Goal: Task Accomplishment & Management: Manage account settings

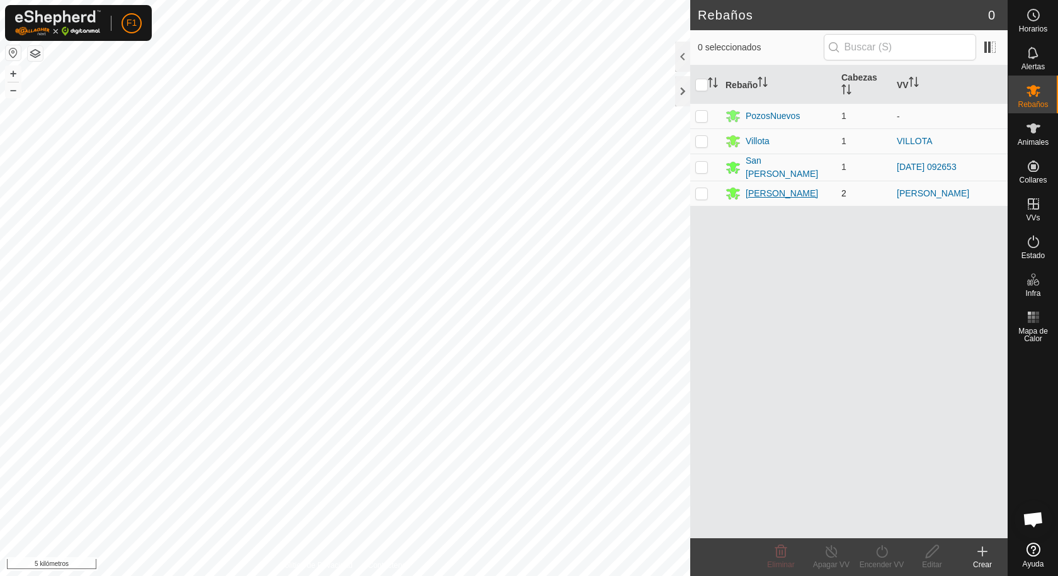
scroll to position [1400, 0]
click at [703, 195] on p-checkbox at bounding box center [702, 193] width 13 height 10
checkbox input "true"
click at [13, 54] on button "button" at bounding box center [13, 52] width 15 height 15
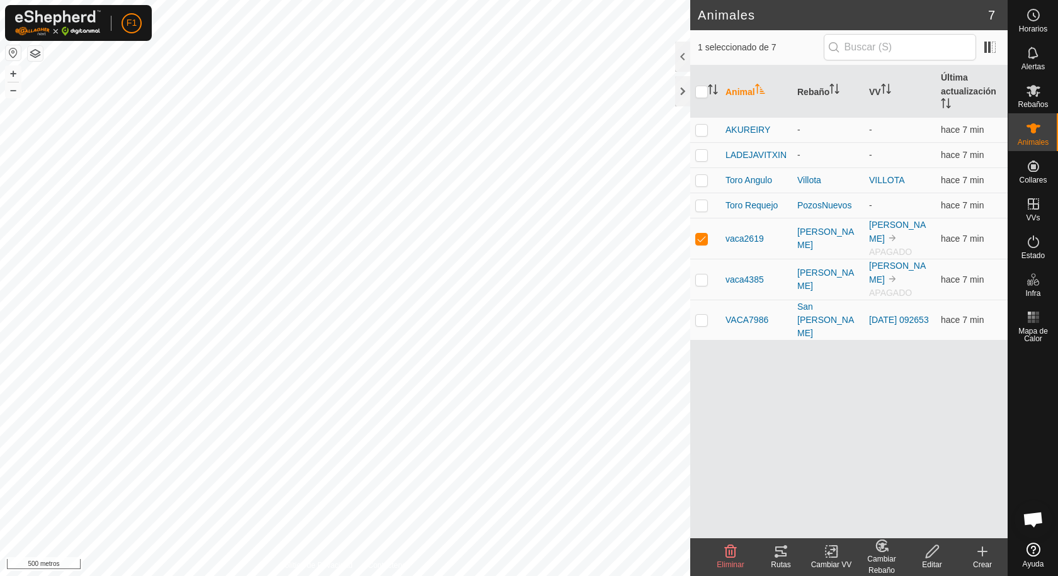
click at [781, 555] on icon at bounding box center [781, 551] width 15 height 15
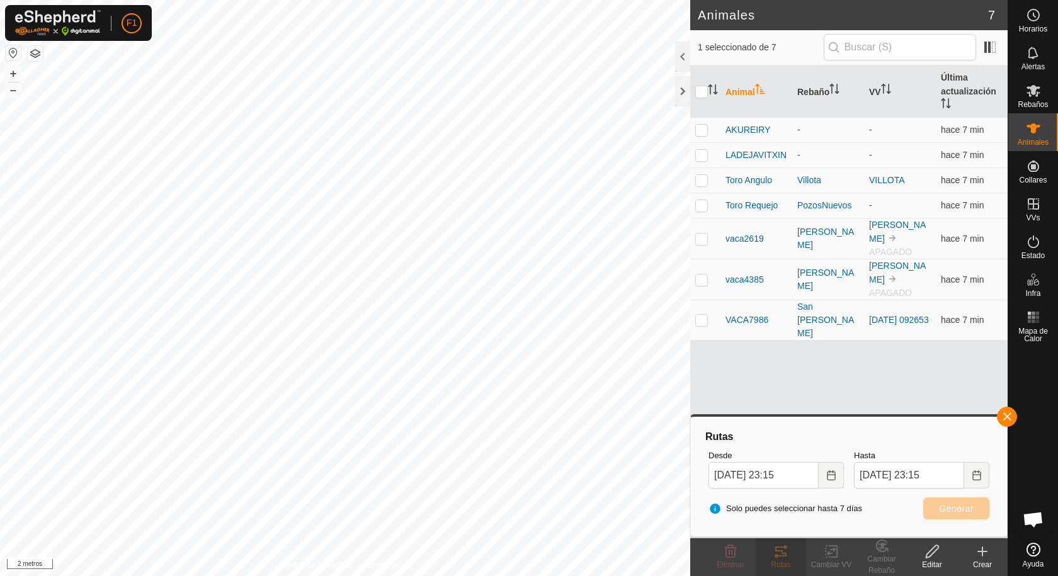
checkbox input "true"
click at [757, 234] on font "vaca2619" at bounding box center [745, 239] width 38 height 10
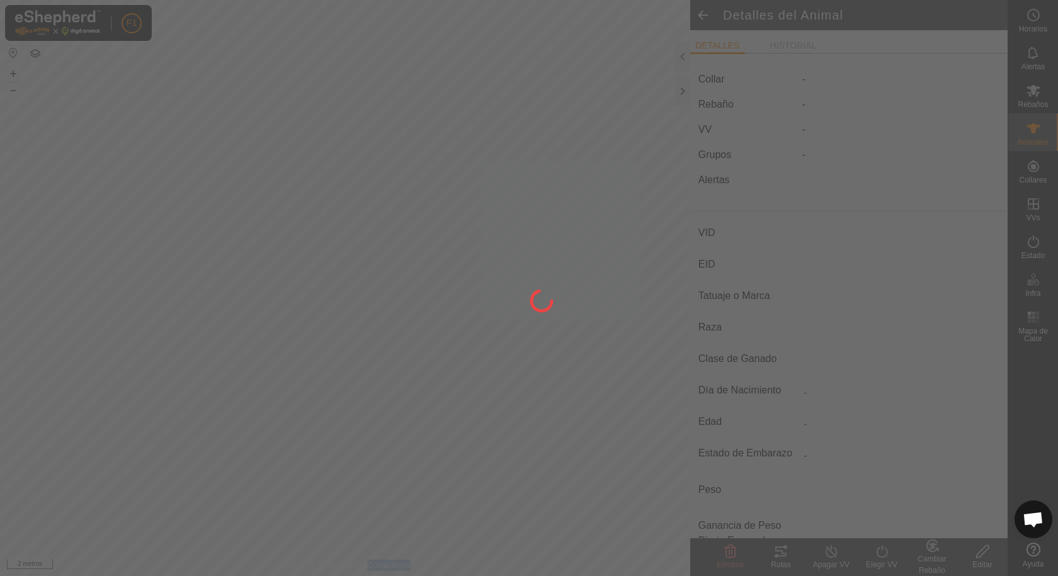
click at [757, 231] on div at bounding box center [529, 288] width 1058 height 576
type input "vaca2619"
type input "-"
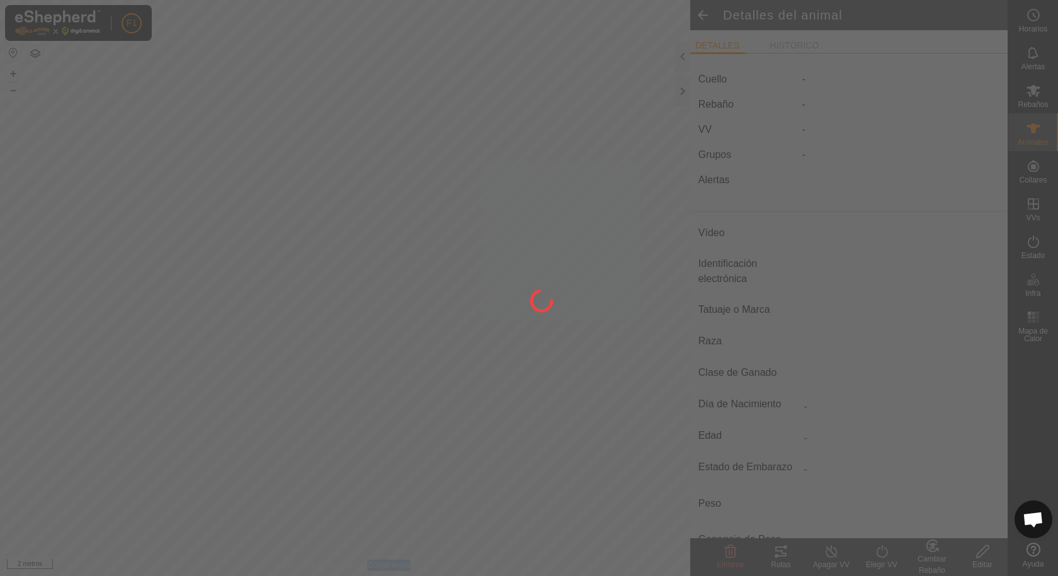
type input "TUDANCA"
type input "0 kg"
type input "-"
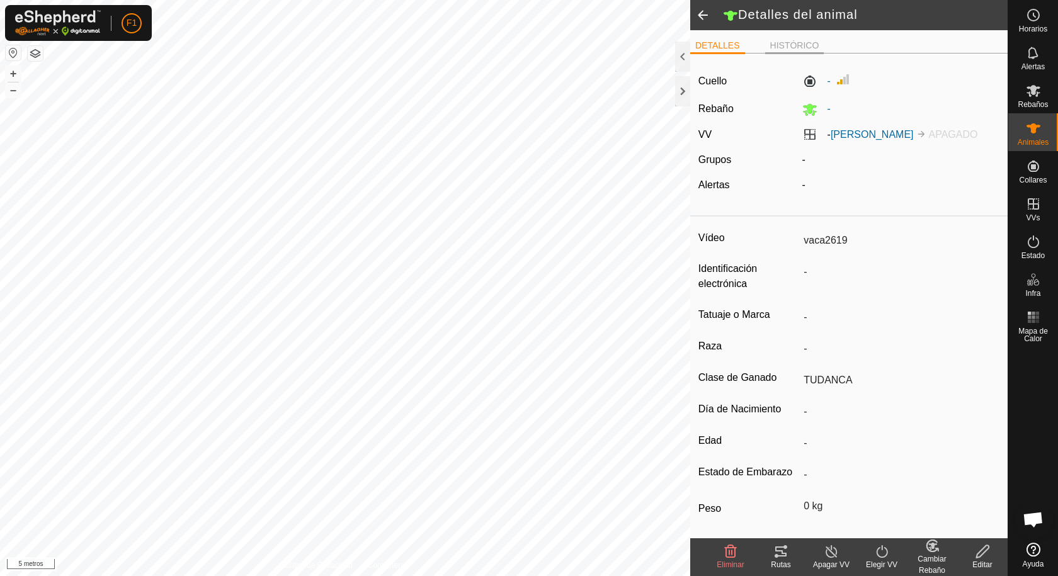
click at [777, 43] on font "HISTÓRICO" at bounding box center [794, 45] width 49 height 10
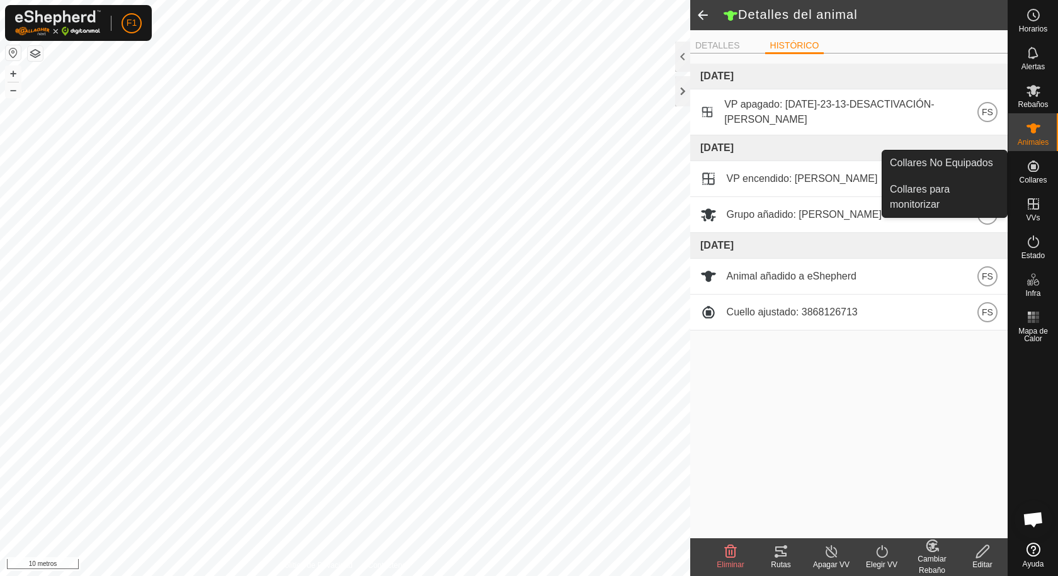
click at [1036, 171] on icon at bounding box center [1033, 166] width 11 height 11
click at [1029, 168] on icon at bounding box center [1033, 166] width 15 height 15
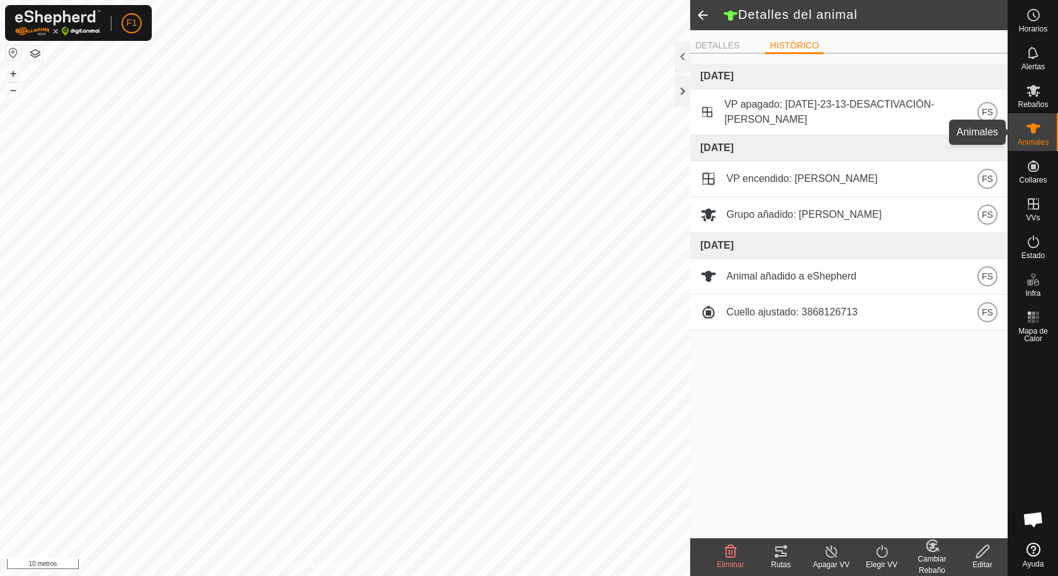
click at [1032, 123] on icon at bounding box center [1033, 128] width 15 height 15
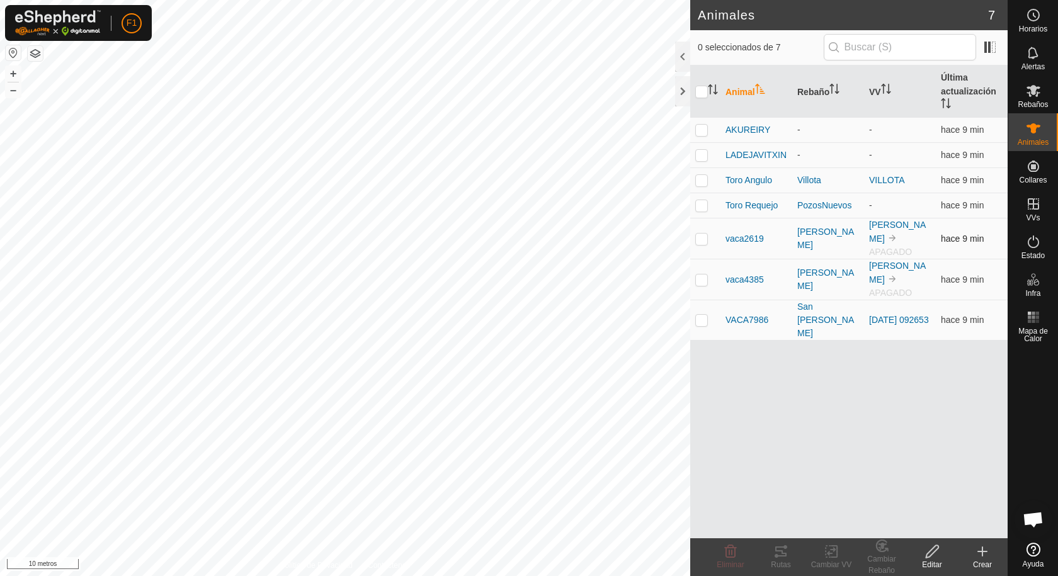
click at [701, 234] on p-checkbox at bounding box center [702, 239] width 13 height 10
checkbox input "true"
click at [775, 552] on icon at bounding box center [781, 551] width 15 height 15
